Goal: Task Accomplishment & Management: Use online tool/utility

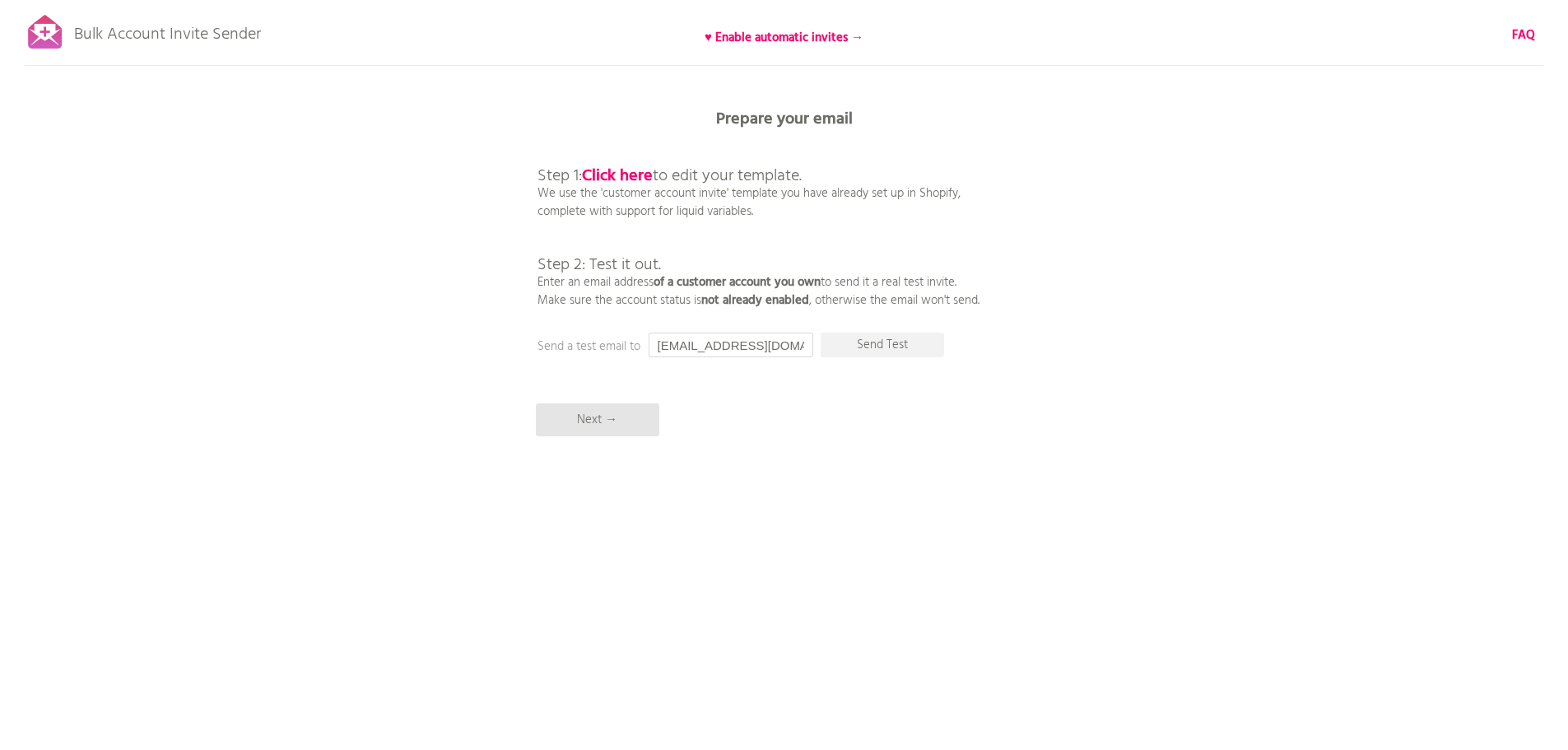
click at [745, 337] on input "[EMAIL_ADDRESS][DOMAIN_NAME]" at bounding box center [731, 345] width 165 height 24
type input "ayakosakurai@weex.jp"
click at [879, 341] on p "Send Test" at bounding box center [883, 345] width 123 height 24
click at [750, 349] on input "[EMAIL_ADDRESS][DOMAIN_NAME]" at bounding box center [731, 345] width 165 height 24
paste input "djmichi19870430@gmail.com"
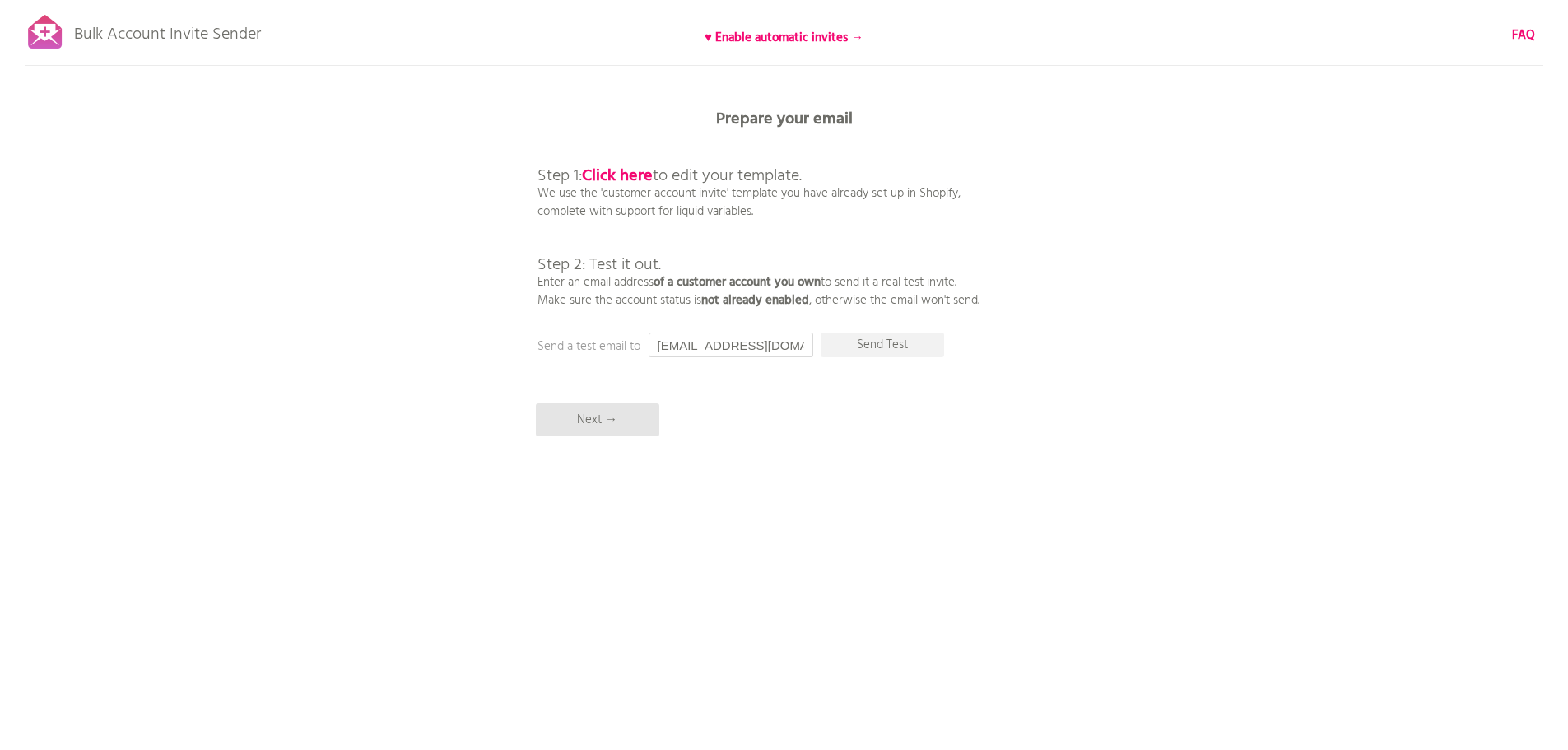
drag, startPoint x: 736, startPoint y: 339, endPoint x: 581, endPoint y: 345, distance: 155.1
click at [579, 0] on div "Prepare your email Step 1: Click here to edit your template. We use the 'custom…" at bounding box center [784, 0] width 1568 height 0
type input "djmichi19870430@gmail.com"
click at [823, 391] on div "Bulk Account Invite Sender ♥ Enable automatic invites → FAQ Synced all customer…" at bounding box center [784, 288] width 1568 height 576
click at [886, 345] on p "Send Test" at bounding box center [883, 345] width 123 height 24
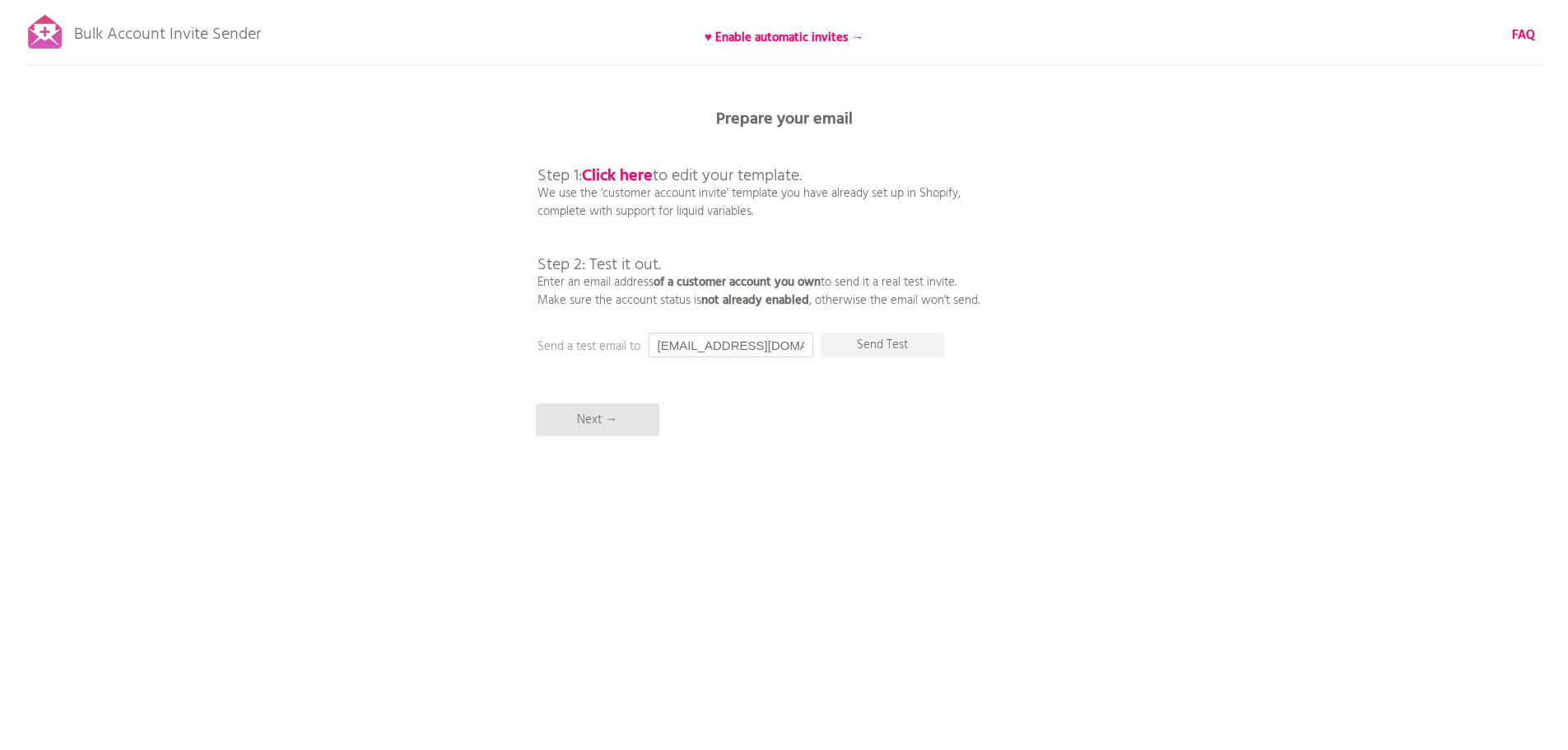
click at [726, 350] on input "[EMAIL_ADDRESS][DOMAIN_NAME]" at bounding box center [731, 345] width 165 height 24
type input "[EMAIL_ADDRESS][DOMAIN_NAME]"
click at [891, 344] on p "Send Test" at bounding box center [883, 345] width 123 height 24
